Goal: Navigation & Orientation: Find specific page/section

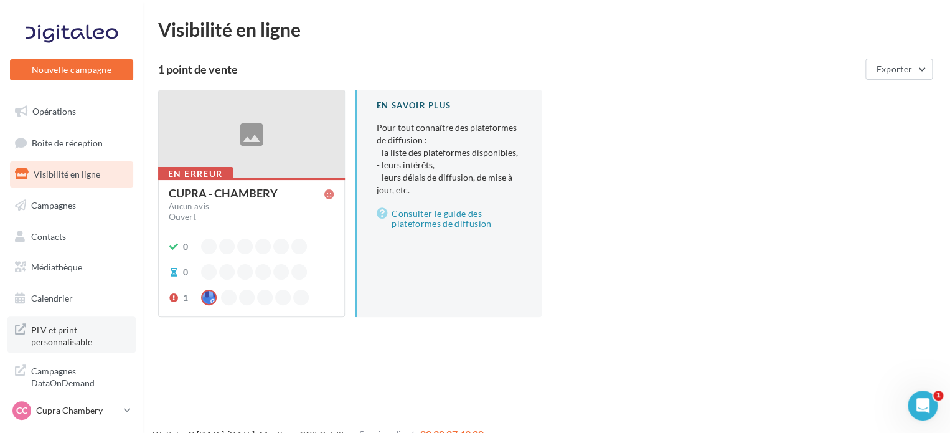
click at [90, 335] on span "PLV et print personnalisable" at bounding box center [79, 334] width 97 height 27
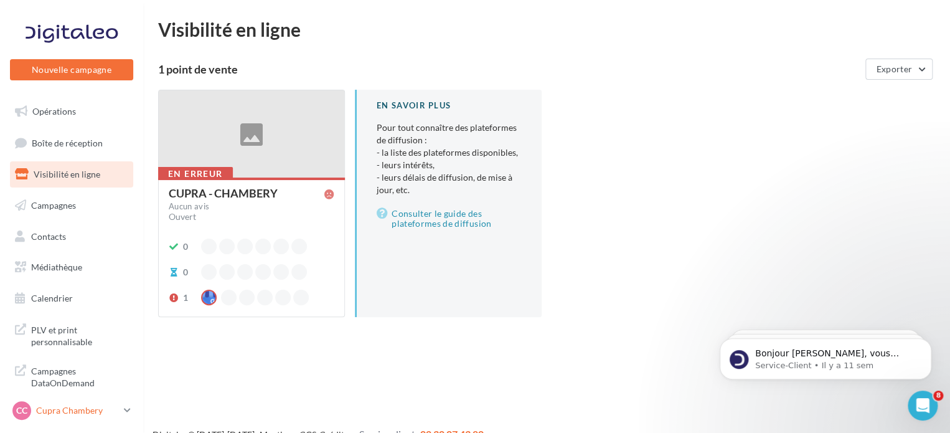
click at [85, 417] on div "CC Cupra Chambery cupra_chambery" at bounding box center [65, 410] width 106 height 19
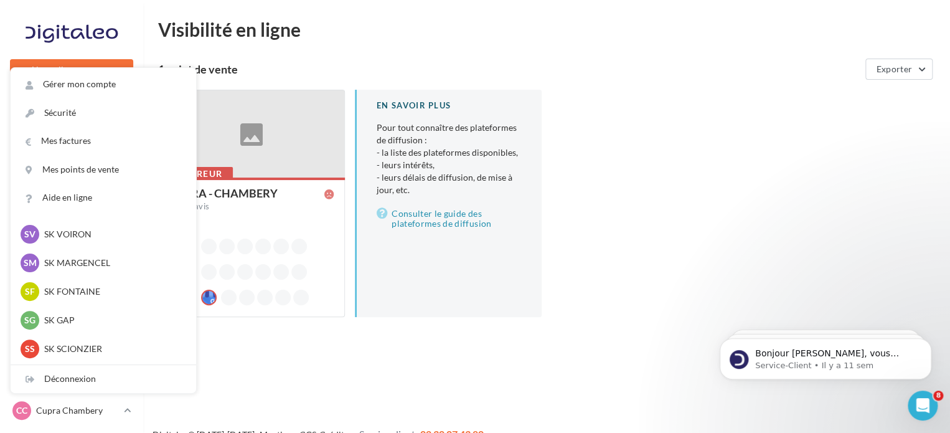
scroll to position [487, 0]
click at [296, 368] on div "Nouvelle campagne Nouvelle campagne Opérations Boîte de réception Visibilité en…" at bounding box center [475, 236] width 950 height 433
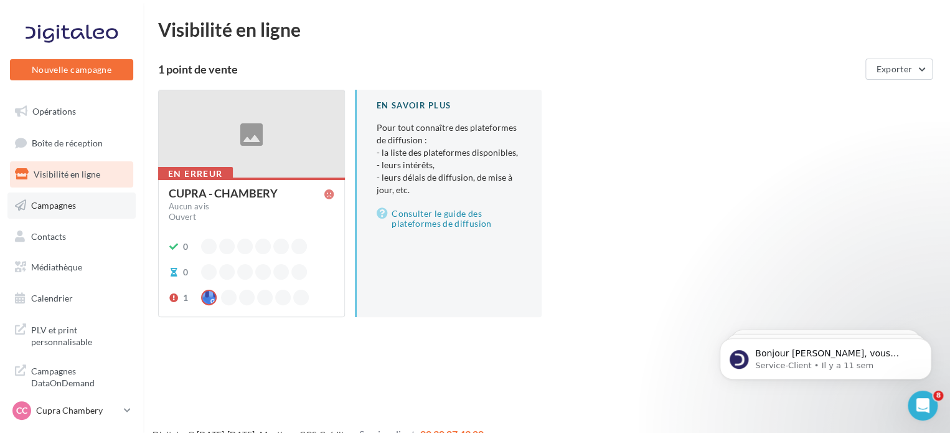
click at [96, 204] on link "Campagnes" at bounding box center [71, 205] width 128 height 26
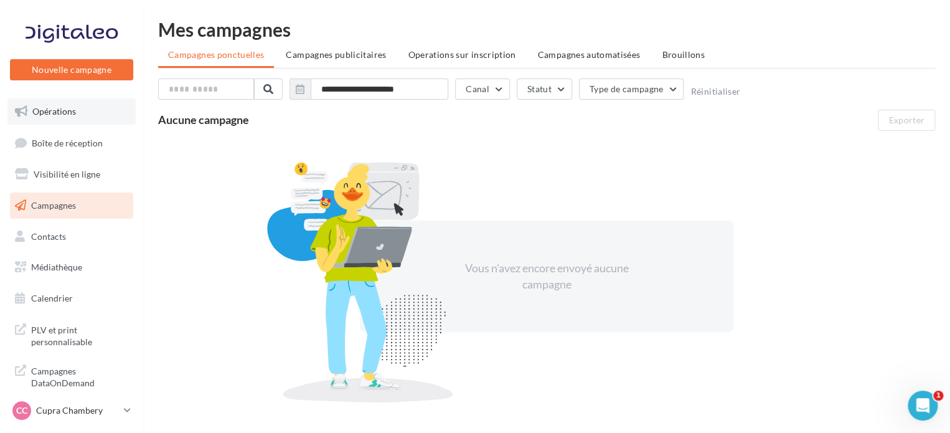
click at [78, 122] on link "Opérations" at bounding box center [71, 111] width 128 height 26
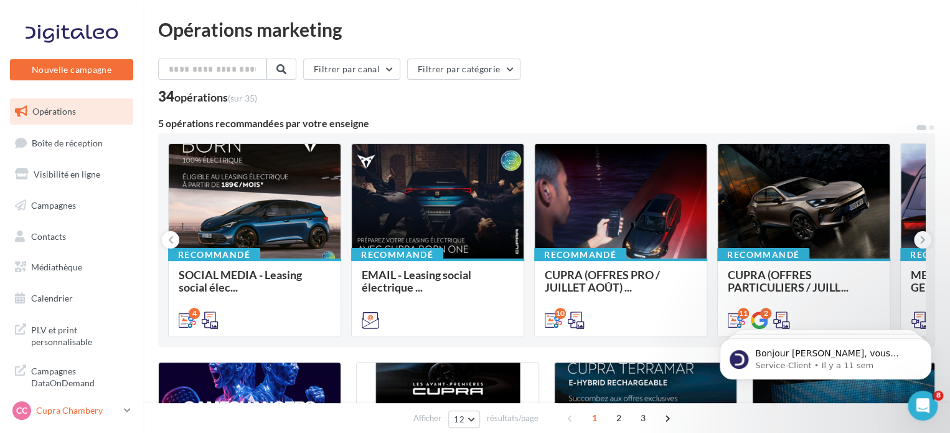
click at [110, 406] on p "Cupra Chambery" at bounding box center [77, 410] width 83 height 12
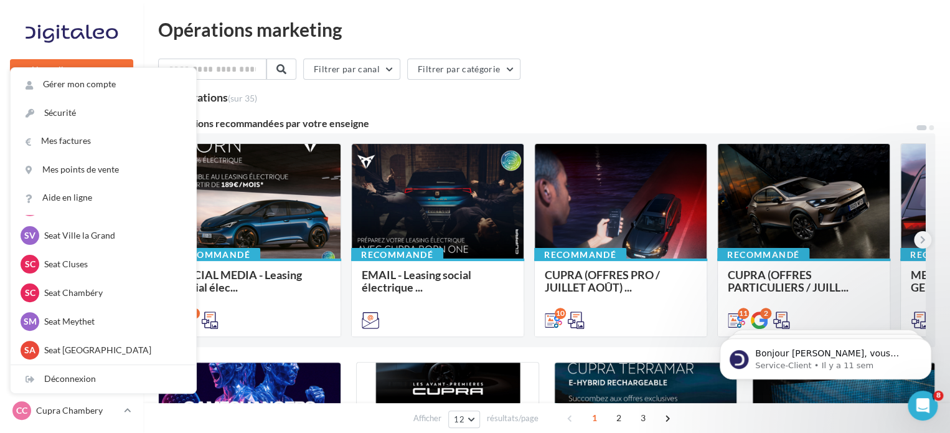
scroll to position [187, 0]
